Goal: Find specific page/section: Find specific page/section

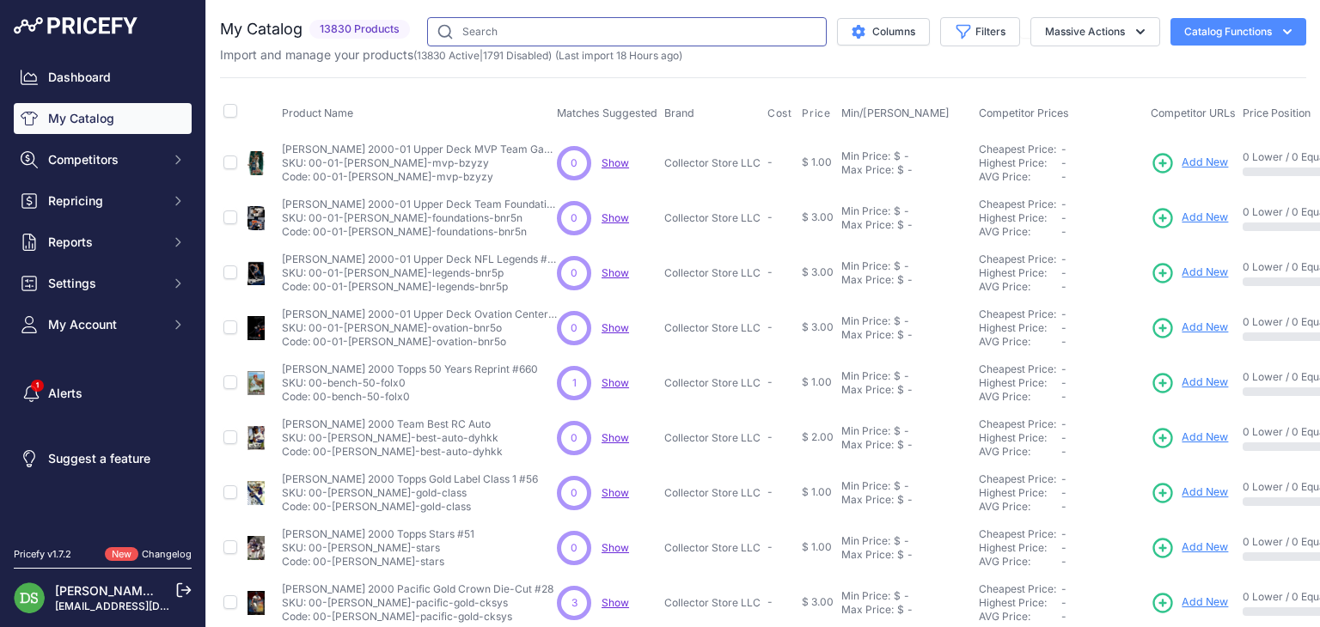
click at [530, 35] on input "text" at bounding box center [627, 31] width 400 height 29
paste input "2024 Panini Mosaic Football No Huddle Box"
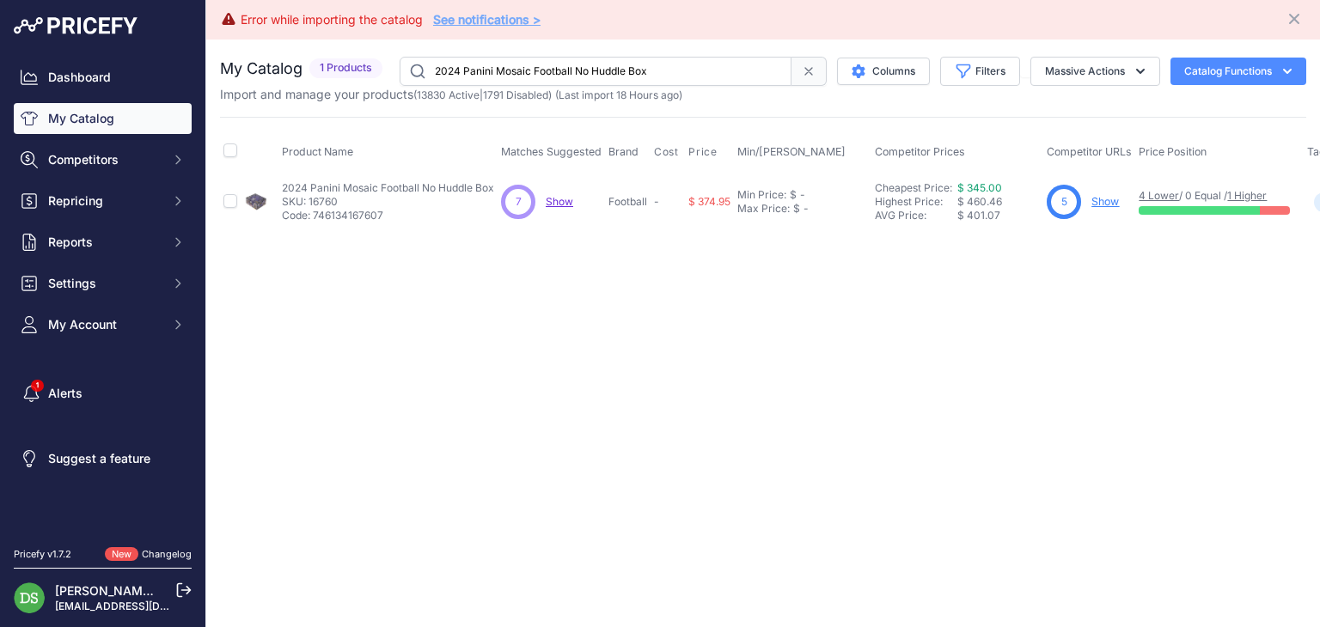
click at [556, 64] on input "2024 Panini Mosaic Football No Huddle Box" at bounding box center [596, 71] width 392 height 29
paste input "Absolute Football Hobby"
click at [556, 64] on input "2024 Panini Mosaic Football No Huddle Box" at bounding box center [596, 71] width 392 height 29
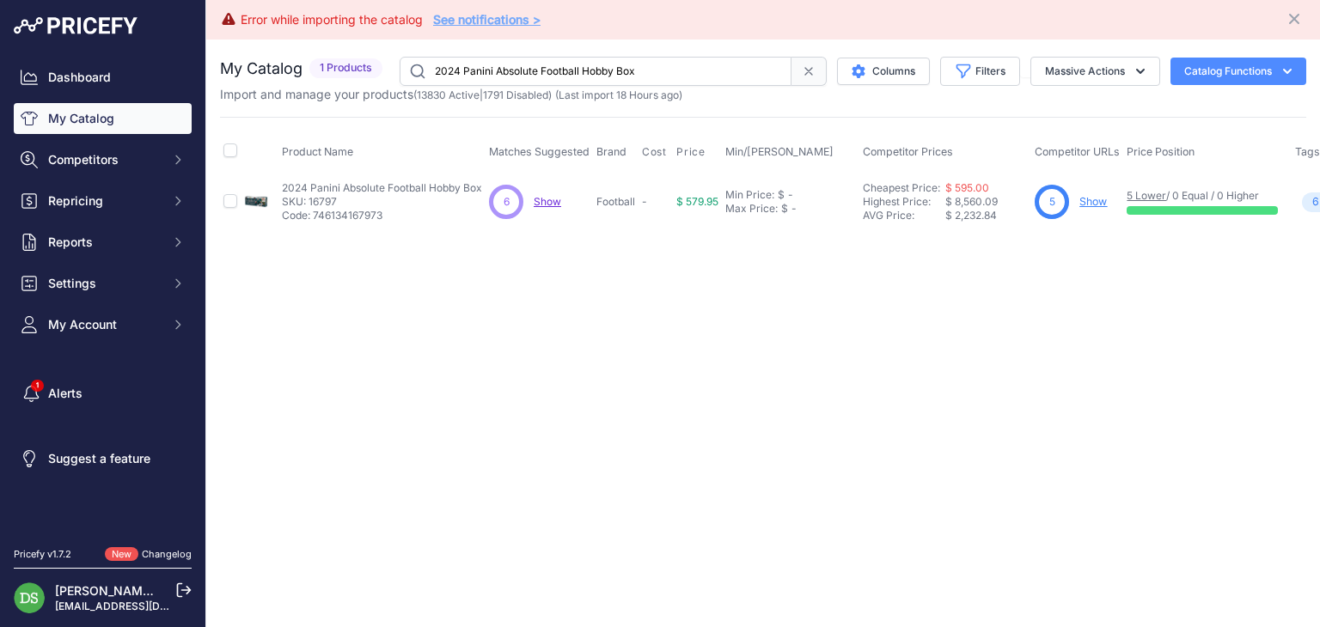
click at [548, 80] on input "2024 Panini Absolute Football Hobby Box" at bounding box center [596, 71] width 392 height 29
paste input "Donruss Optic Football Internationa"
type input "2024 Panini Donruss Optic Football International Hobby Box"
